Goal: Browse casually: Explore the website without a specific task or goal

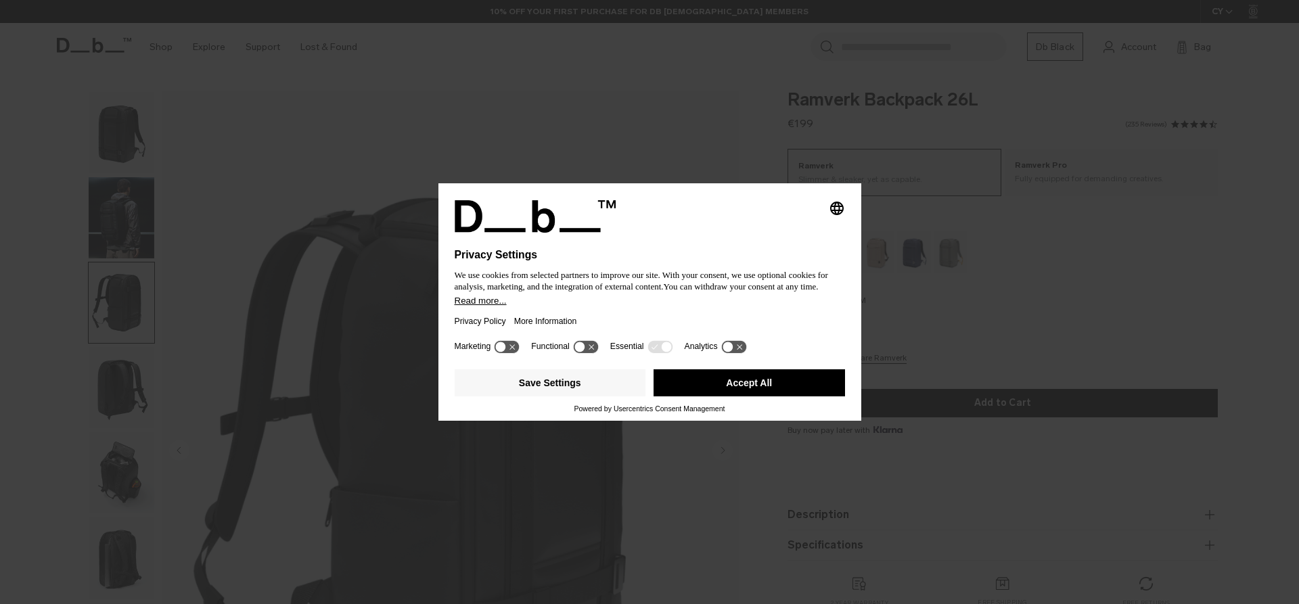
click at [706, 377] on button "Accept All" at bounding box center [748, 382] width 191 height 27
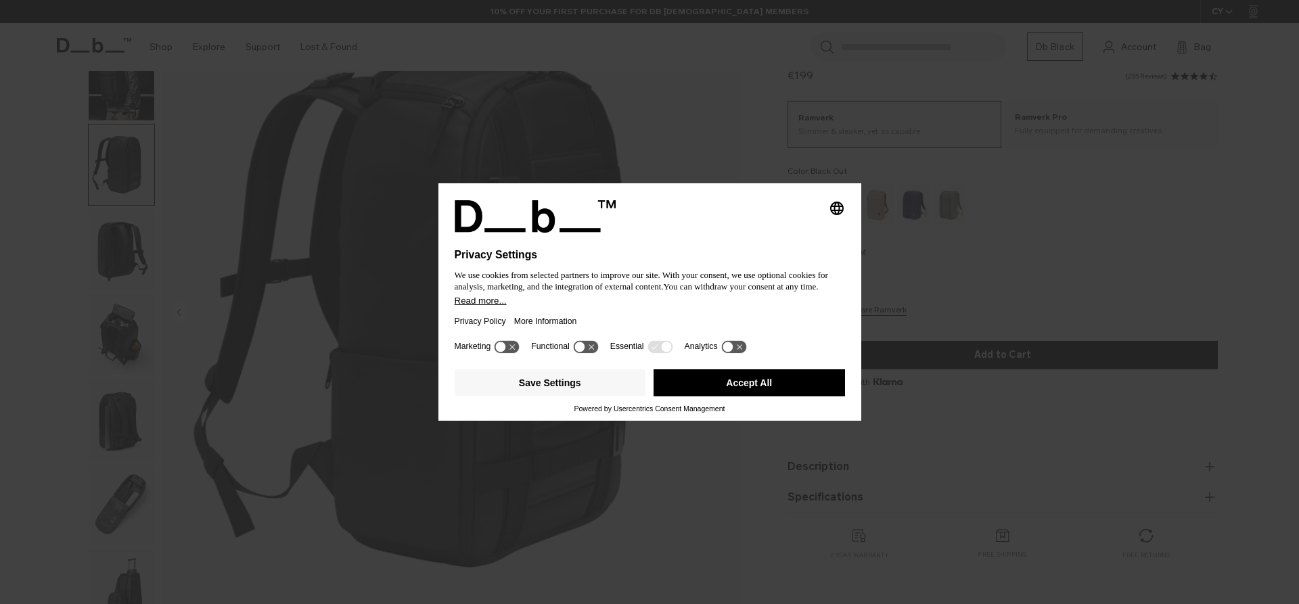
scroll to position [138, 0]
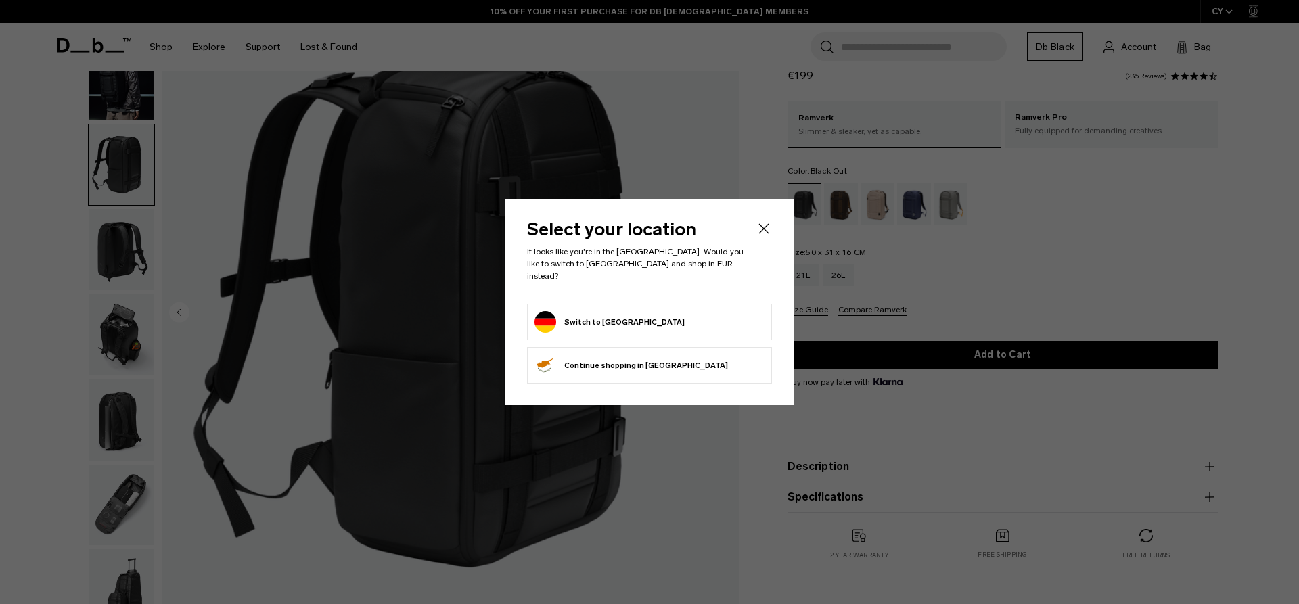
click at [580, 315] on button "Switch to [GEOGRAPHIC_DATA]" at bounding box center [609, 322] width 150 height 22
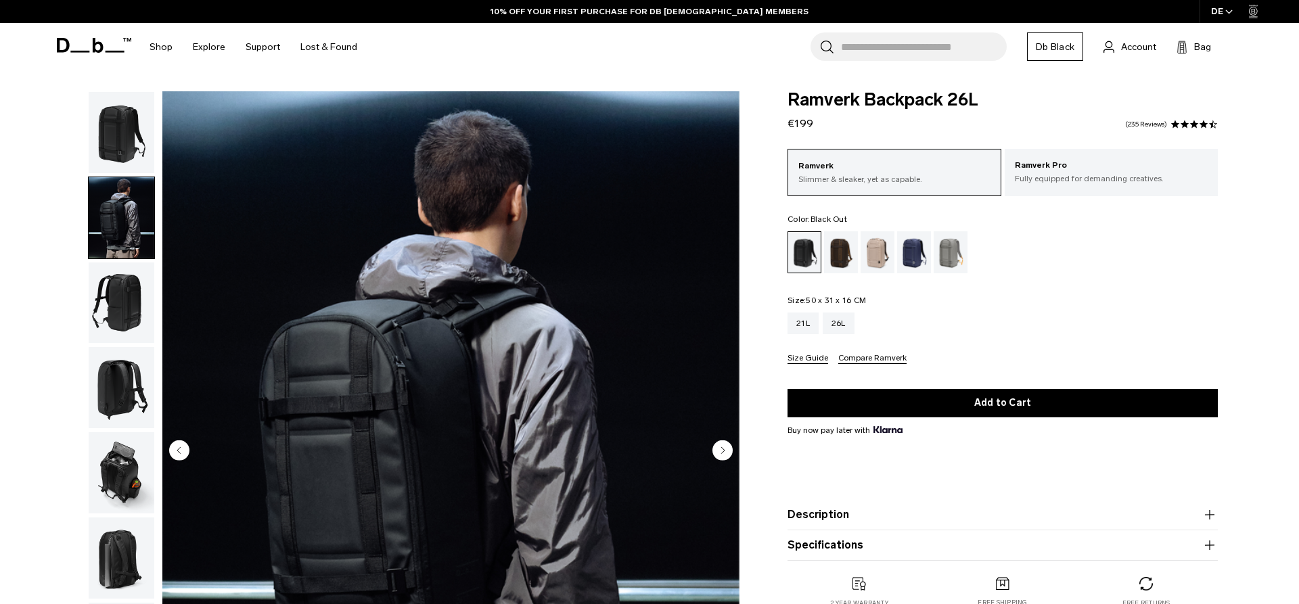
click at [126, 272] on img "button" at bounding box center [122, 302] width 66 height 81
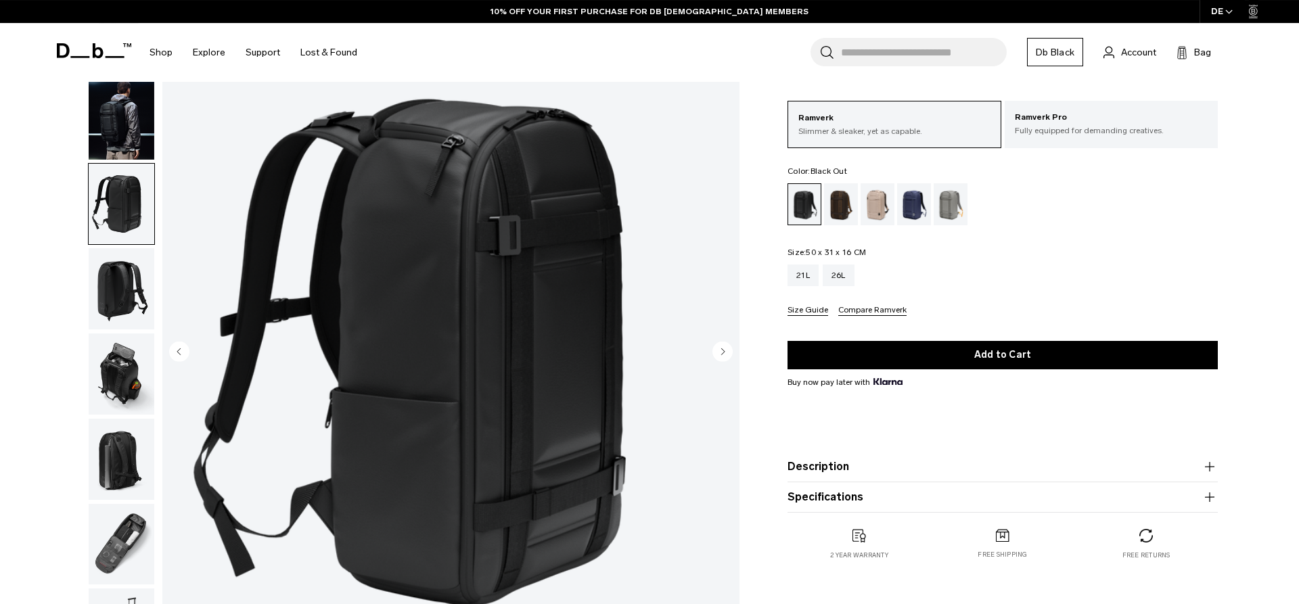
scroll to position [138, 0]
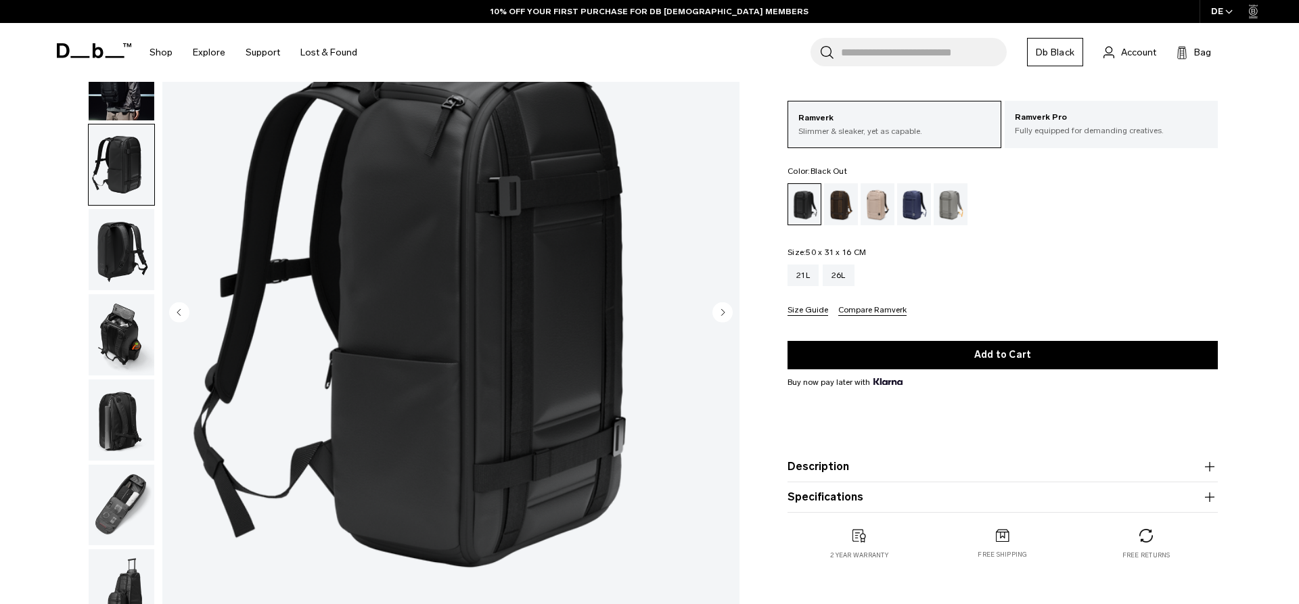
click at [124, 256] on img "button" at bounding box center [122, 249] width 66 height 81
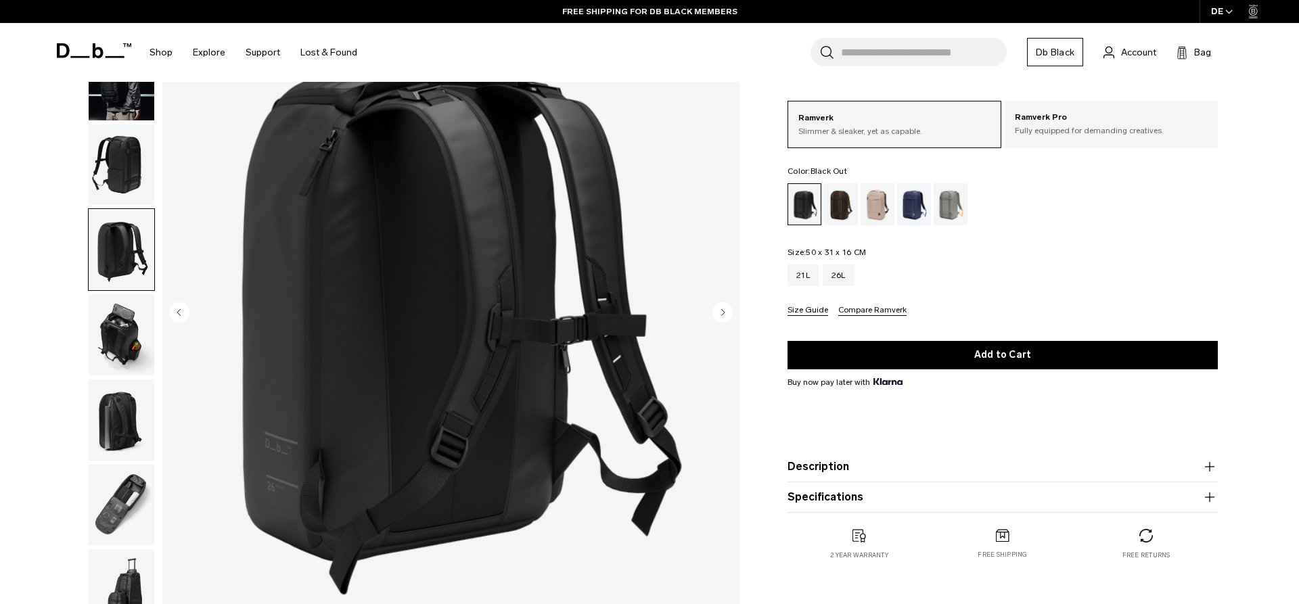
click at [129, 329] on img "button" at bounding box center [122, 334] width 66 height 81
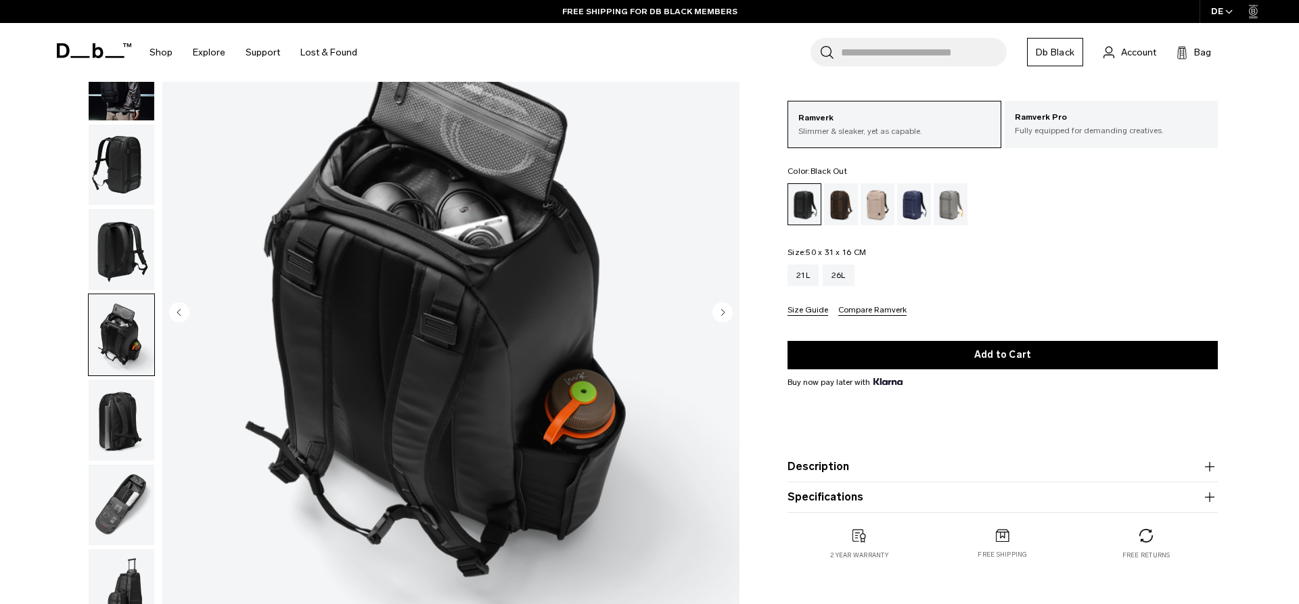
click at [123, 402] on img "button" at bounding box center [122, 419] width 66 height 81
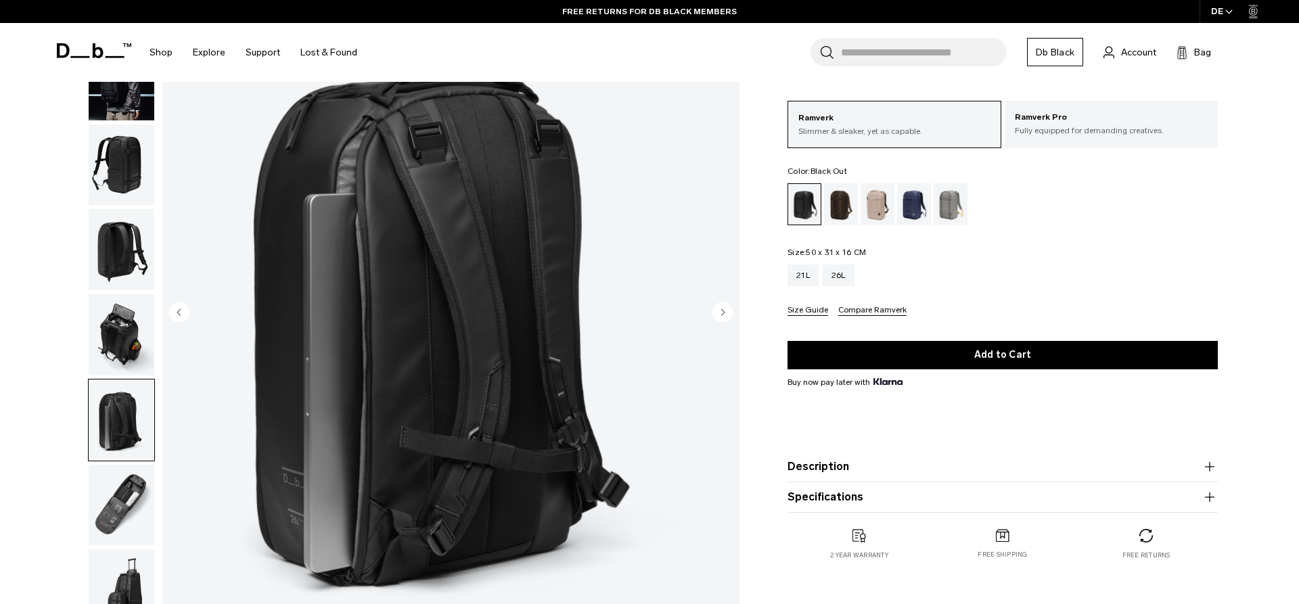
click at [122, 509] on img "button" at bounding box center [122, 505] width 66 height 81
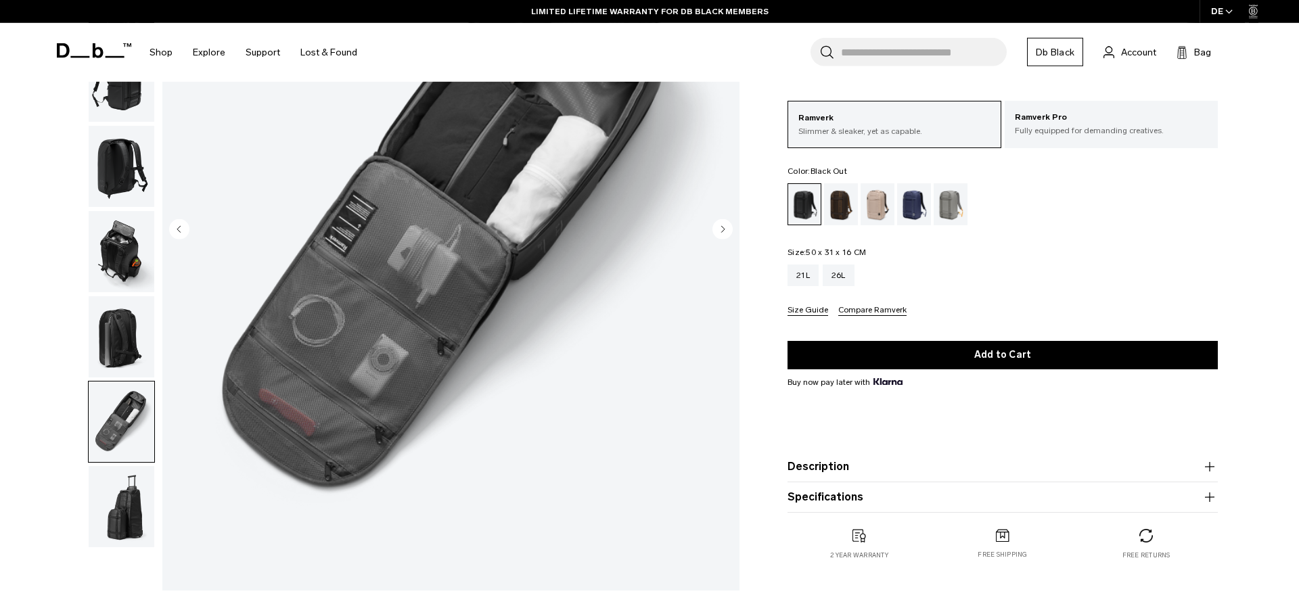
scroll to position [276, 0]
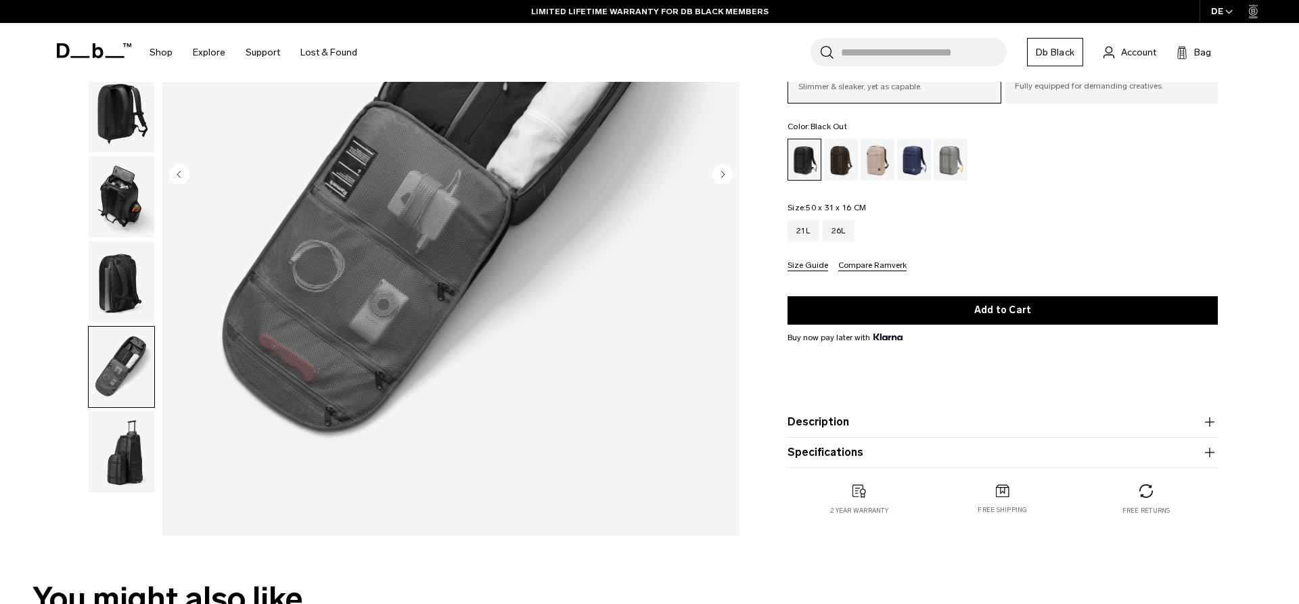
click at [130, 462] on img "button" at bounding box center [122, 451] width 66 height 81
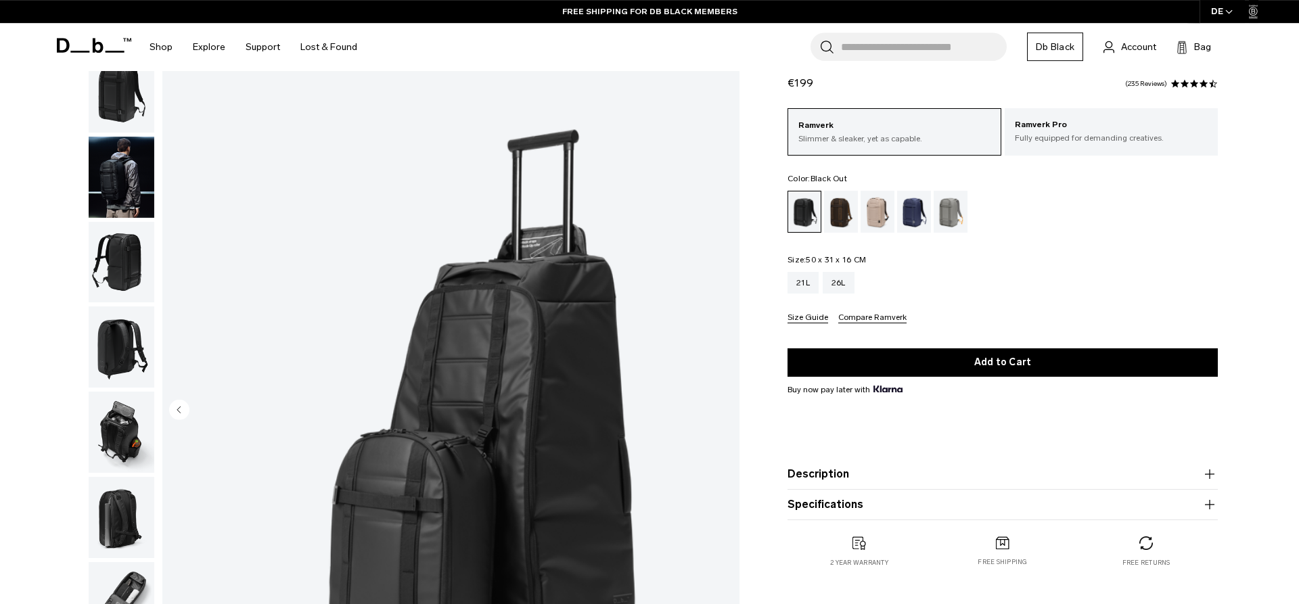
scroll to position [0, 0]
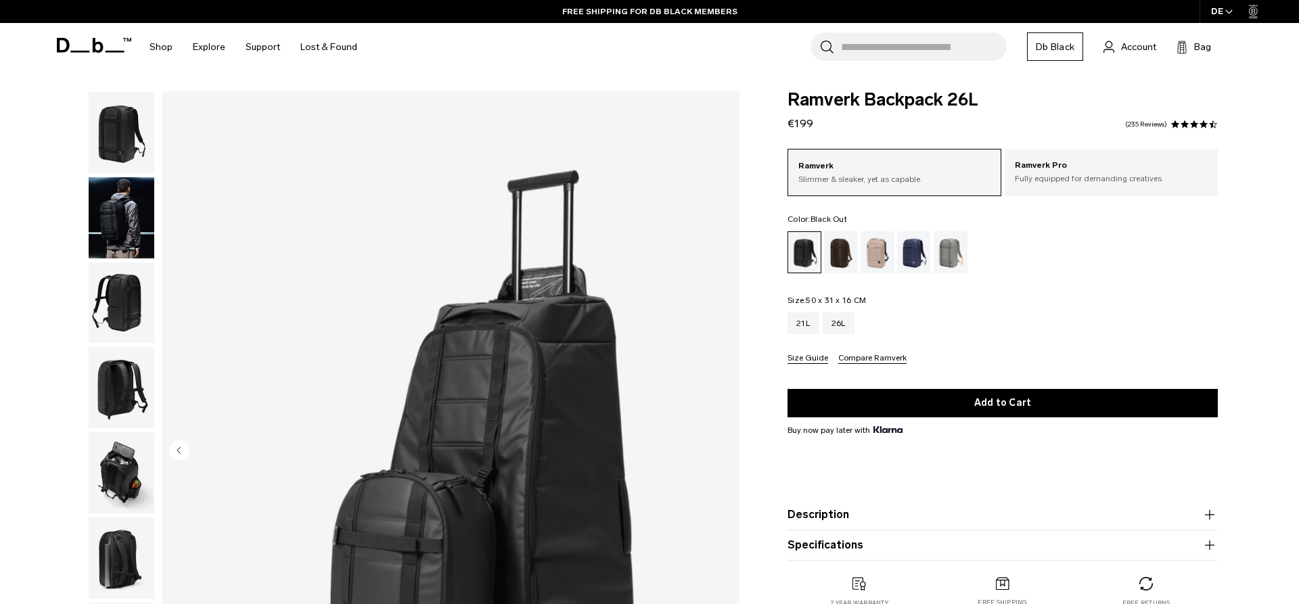
click at [93, 212] on img "button" at bounding box center [122, 217] width 66 height 81
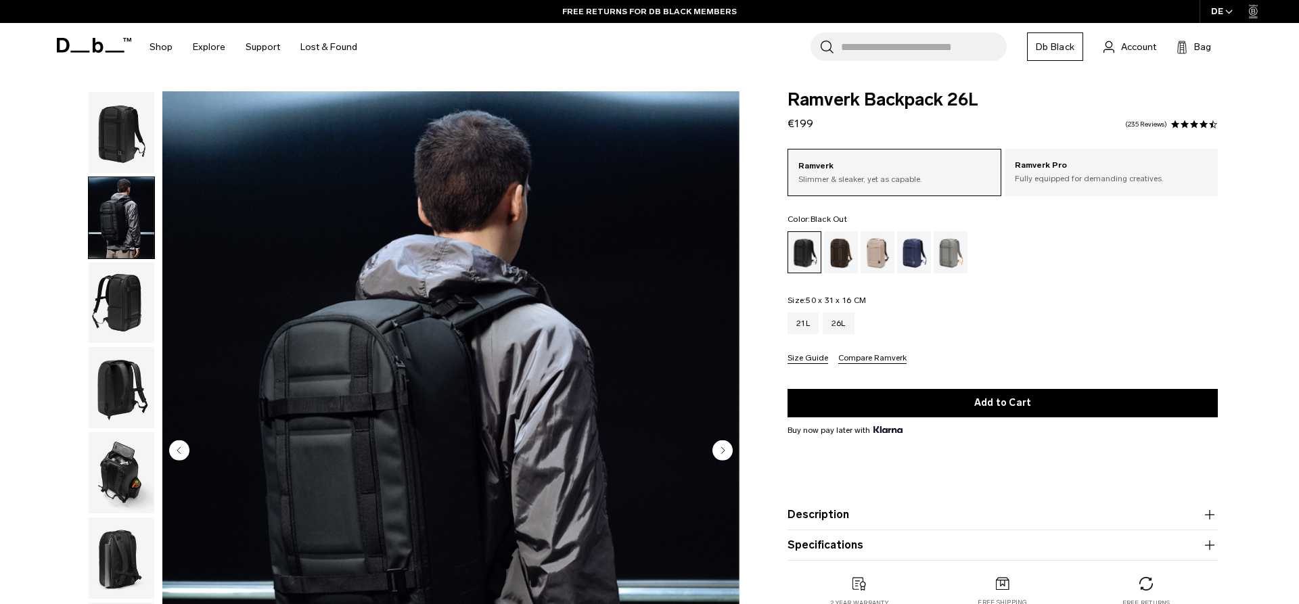
scroll to position [69, 0]
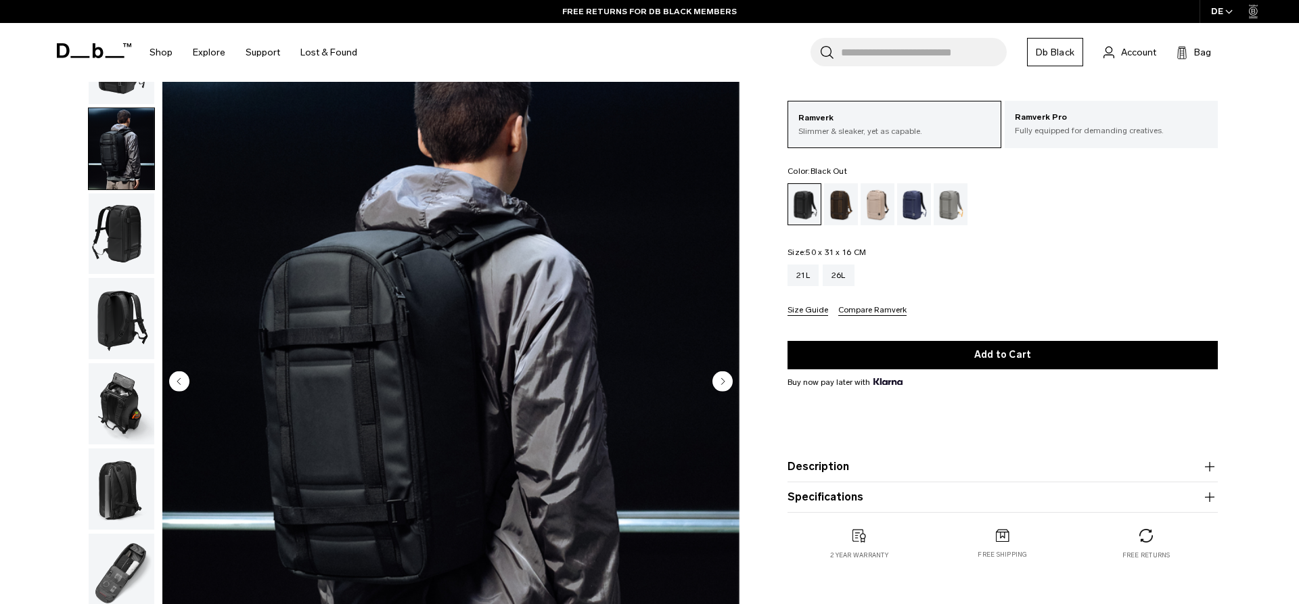
click at [115, 220] on img "button" at bounding box center [122, 233] width 66 height 81
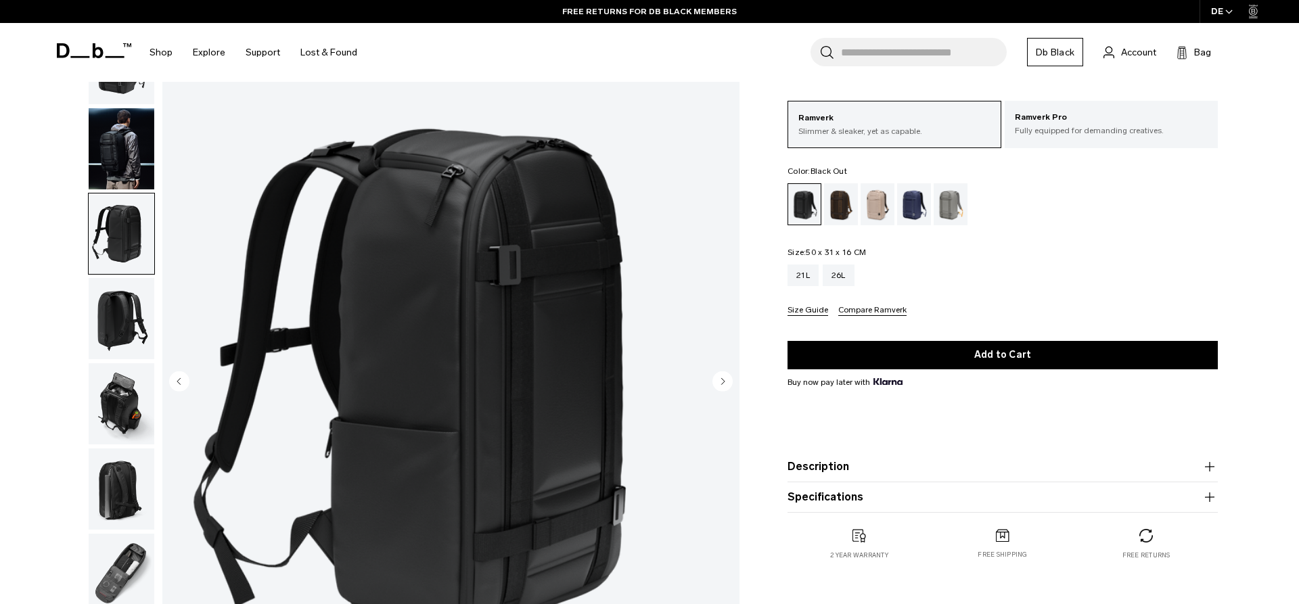
click at [122, 288] on img "button" at bounding box center [122, 318] width 66 height 81
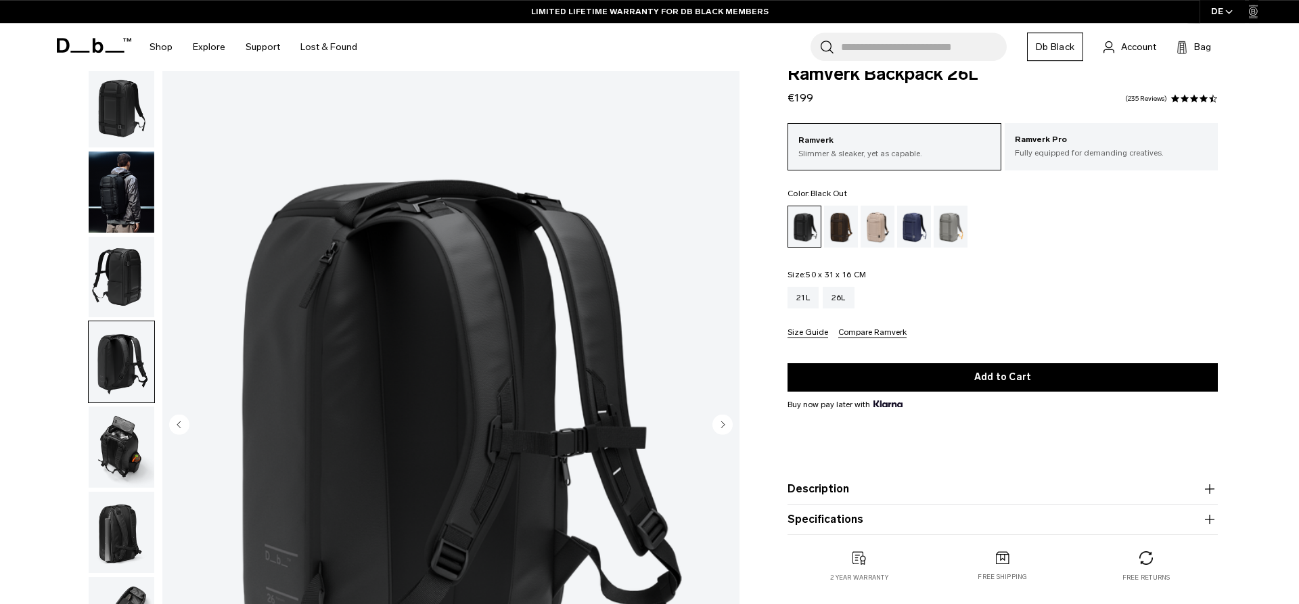
scroll to position [0, 0]
